Goal: Navigation & Orientation: Understand site structure

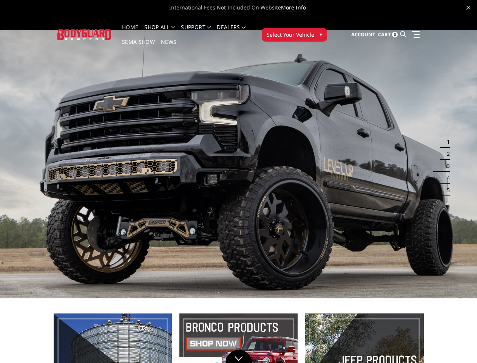
click at [203, 27] on li "Support FAQ Install Instructions Shipping Warranty Terms & Conditions Cancellat…" at bounding box center [196, 32] width 36 height 15
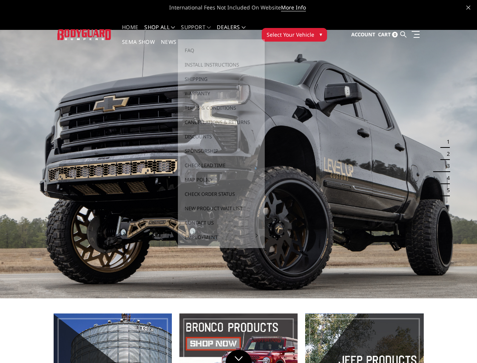
click at [203, 32] on li "Support FAQ Install Instructions Shipping Warranty Terms & Conditions Cancellat…" at bounding box center [196, 32] width 36 height 15
click at [315, 31] on span "Select Your Vehicle" at bounding box center [291, 35] width 48 height 8
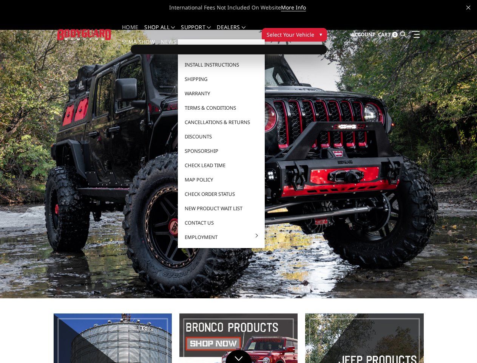
click at [315, 31] on span "Select Your Vehicle" at bounding box center [291, 35] width 48 height 8
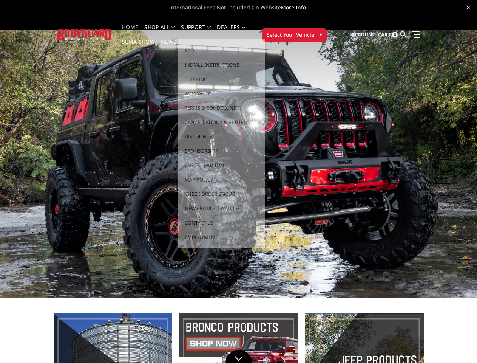
click at [444, 136] on button "1" at bounding box center [447, 142] width 8 height 12
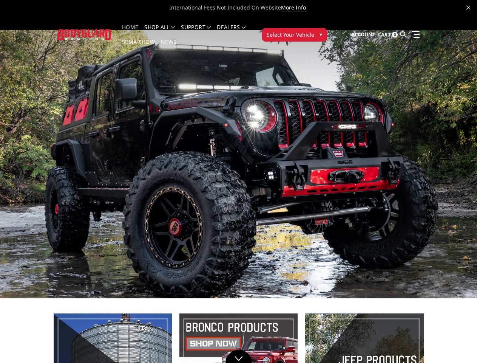
click at [446, 136] on button "1" at bounding box center [447, 142] width 8 height 12
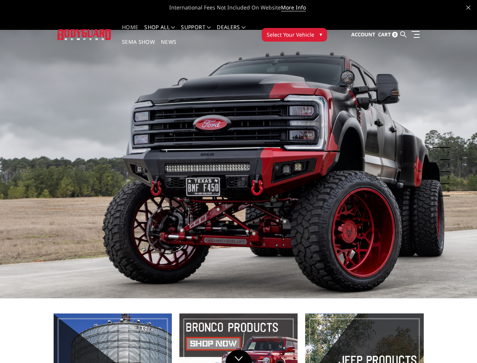
click at [444, 148] on button "2" at bounding box center [447, 154] width 8 height 12
click at [446, 148] on button "2" at bounding box center [447, 154] width 8 height 12
click at [444, 160] on button "3" at bounding box center [447, 166] width 8 height 12
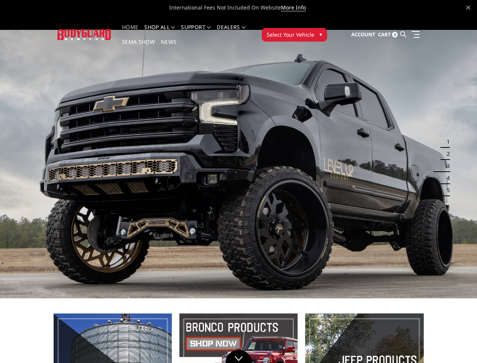
click at [446, 160] on button "3" at bounding box center [447, 166] width 8 height 12
